Goal: Find specific page/section: Find specific page/section

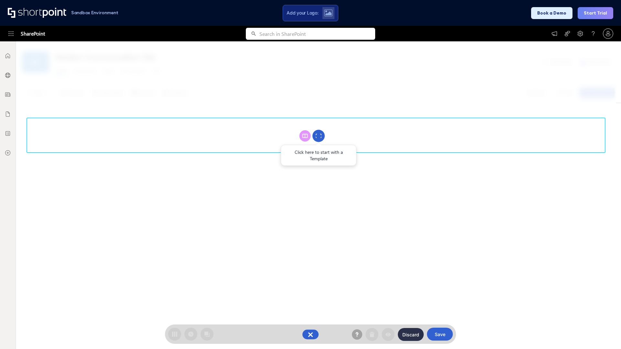
click at [318, 136] on circle at bounding box center [318, 136] width 12 height 12
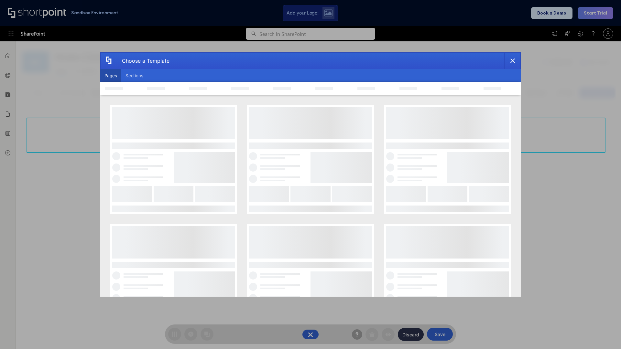
click at [111, 76] on button "Pages" at bounding box center [110, 75] width 21 height 13
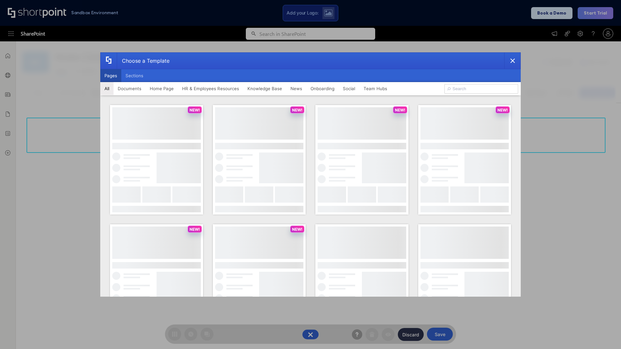
type input "HR 5"
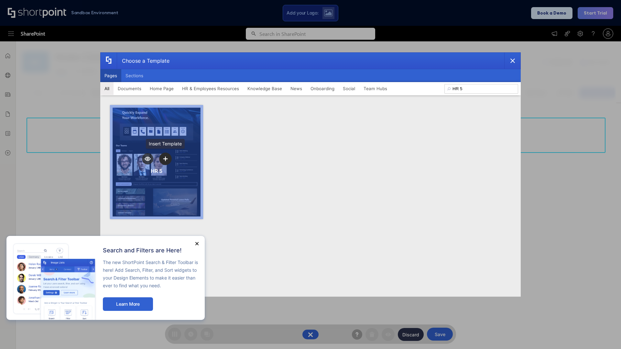
click at [165, 159] on icon "template selector" at bounding box center [165, 158] width 5 height 5
